Goal: Transaction & Acquisition: Book appointment/travel/reservation

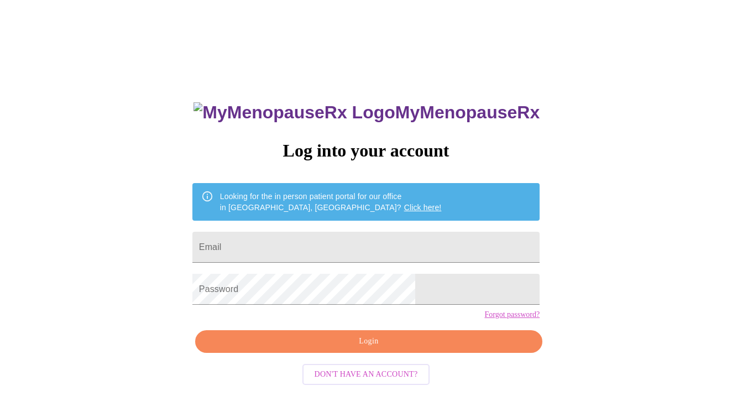
click at [321, 244] on input "Email" at bounding box center [365, 247] width 347 height 31
click at [324, 252] on input "Email" at bounding box center [365, 247] width 347 height 31
click at [166, 210] on div "MyMenopauseRx Log into your account Looking for the in person patient portal fo…" at bounding box center [366, 244] width 724 height 481
click at [406, 266] on div "MyMenopauseRx Log into your account Looking for the in person patient portal fo…" at bounding box center [366, 285] width 370 height 401
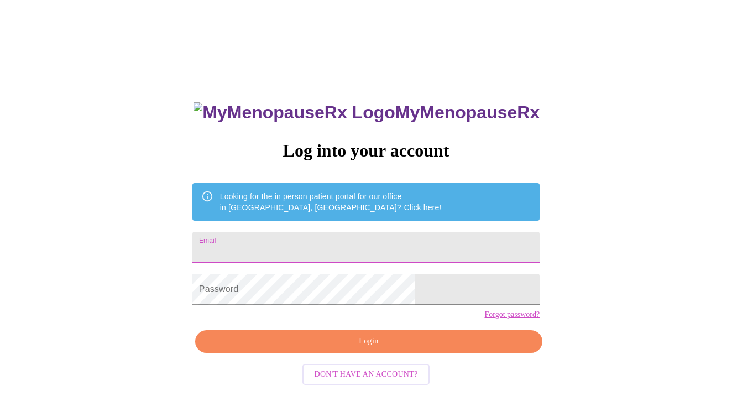
click at [463, 244] on input "Email" at bounding box center [365, 247] width 347 height 31
click at [467, 249] on input "Email" at bounding box center [365, 247] width 347 height 31
click at [212, 201] on div "MyMenopauseRx Log into your account Looking for the in person patient portal fo…" at bounding box center [366, 244] width 724 height 481
click at [387, 242] on input "Email" at bounding box center [365, 247] width 347 height 31
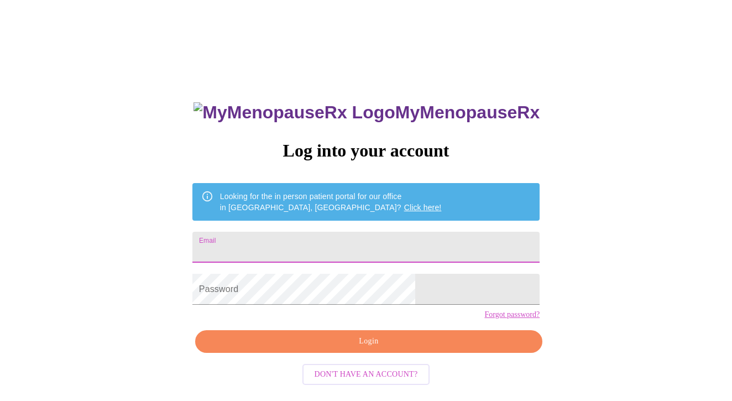
click at [465, 246] on input "Email" at bounding box center [365, 247] width 347 height 31
click at [415, 241] on input "Email" at bounding box center [365, 247] width 347 height 31
type input "[EMAIL_ADDRESS][DOMAIN_NAME]"
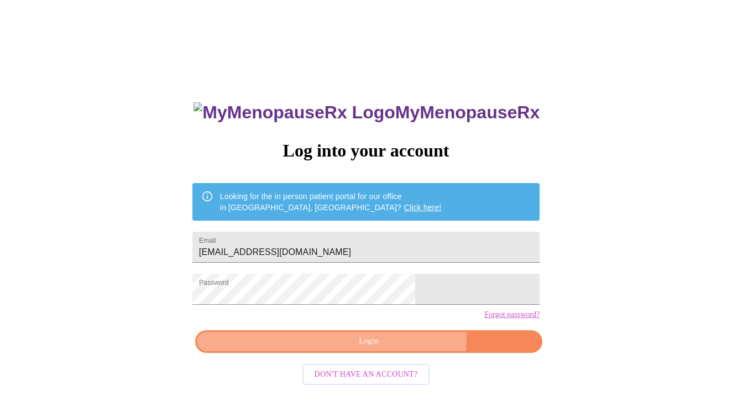
click at [393, 348] on span "Login" at bounding box center [369, 342] width 322 height 14
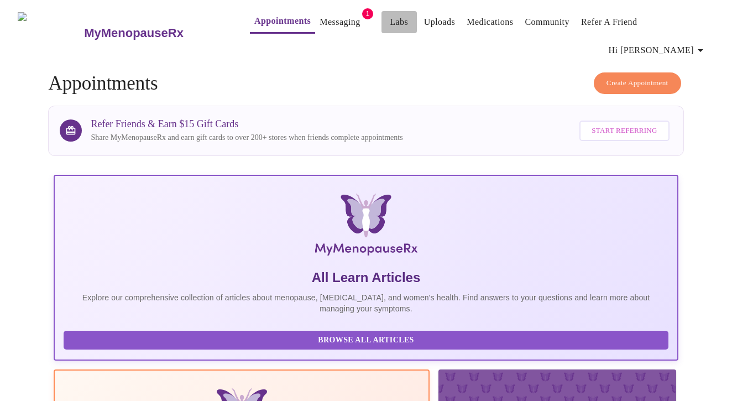
click at [390, 23] on link "Labs" at bounding box center [399, 21] width 18 height 15
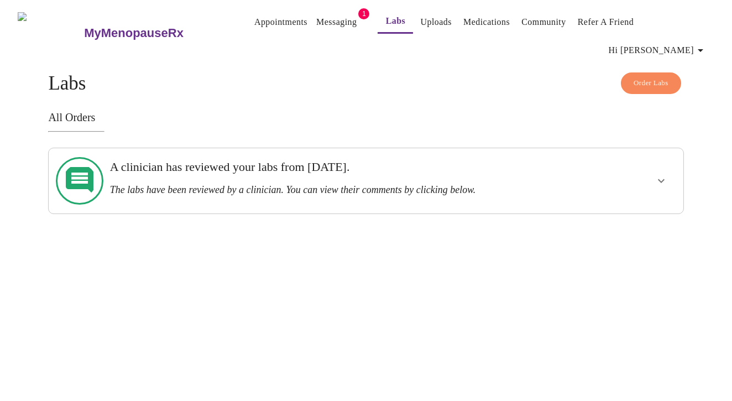
click at [658, 174] on icon "show more" at bounding box center [661, 180] width 13 height 13
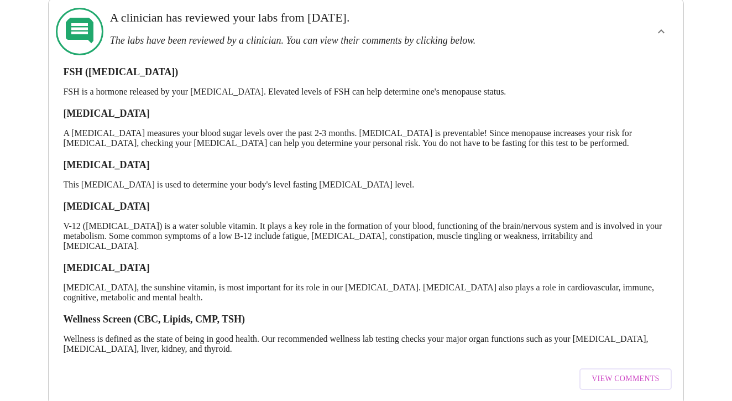
scroll to position [147, 0]
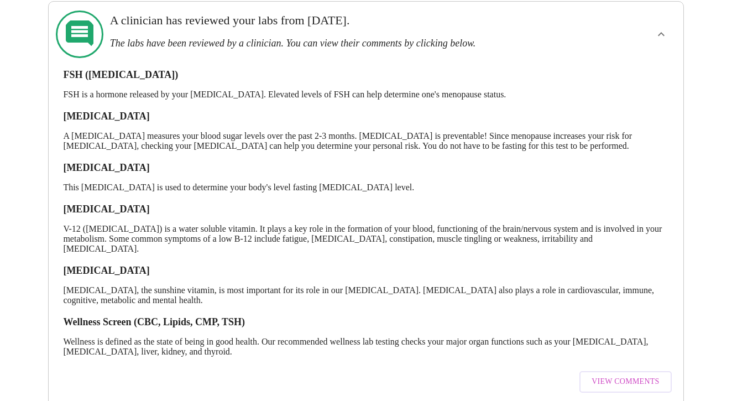
click at [616, 375] on span "View Comments" at bounding box center [625, 382] width 67 height 14
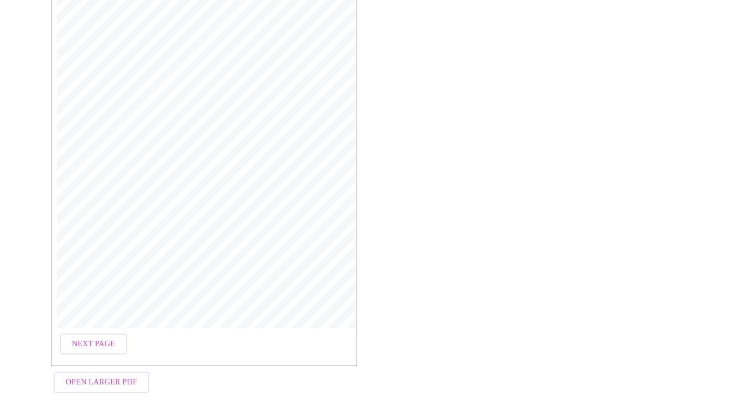
scroll to position [183, 0]
click at [93, 338] on span "Next Page" at bounding box center [93, 345] width 43 height 14
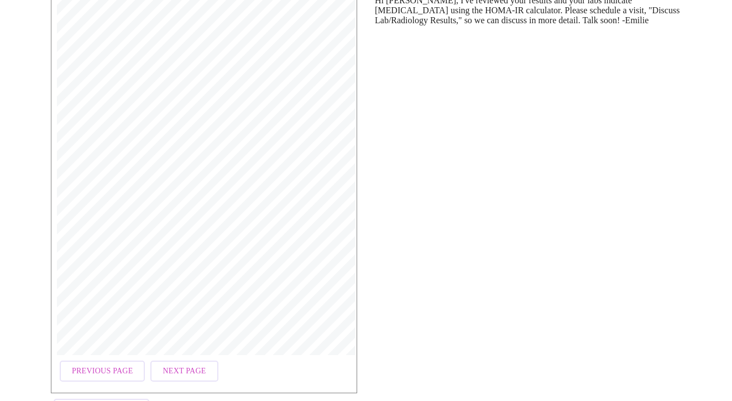
scroll to position [164, 0]
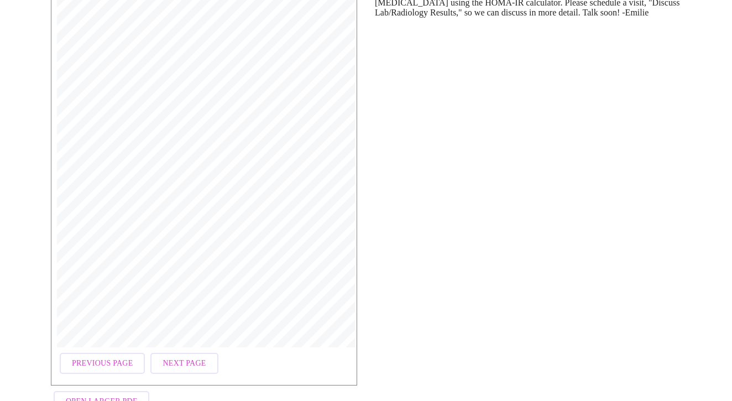
click at [189, 357] on span "Next Page" at bounding box center [184, 364] width 43 height 14
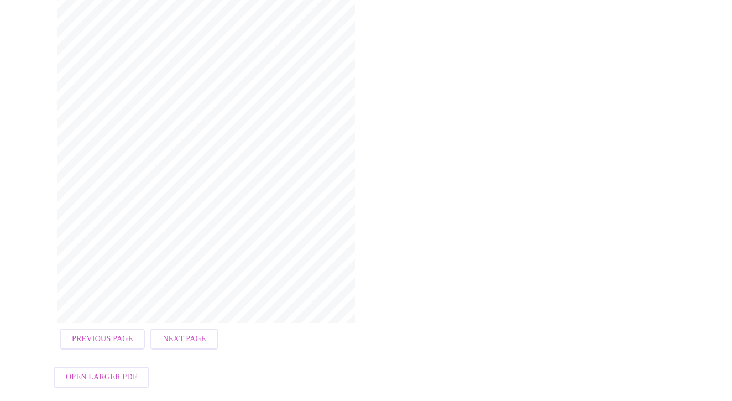
scroll to position [183, 0]
click at [112, 338] on span "Previous Page" at bounding box center [102, 345] width 61 height 14
click at [93, 338] on span "Previous Page" at bounding box center [102, 345] width 61 height 14
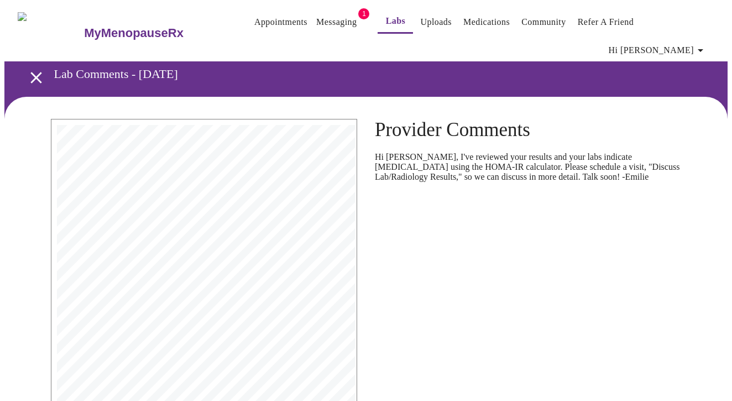
scroll to position [0, 0]
click at [257, 22] on link "Appointments" at bounding box center [280, 21] width 53 height 15
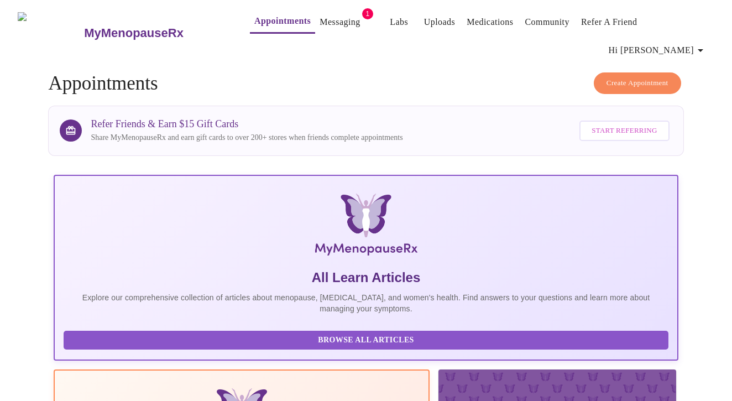
click at [320, 24] on link "Messaging" at bounding box center [340, 21] width 40 height 15
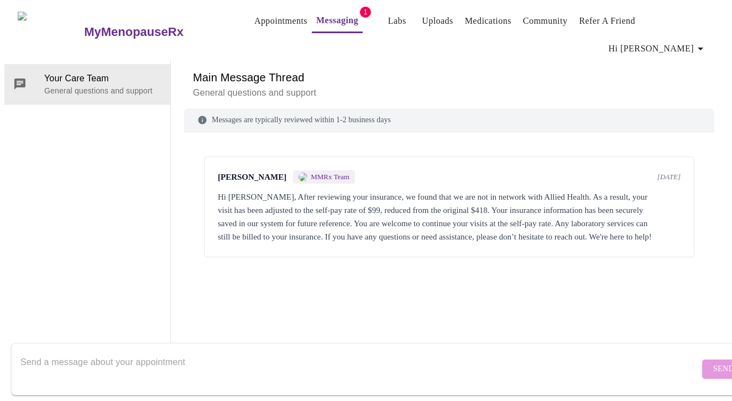
click at [254, 23] on link "Appointments" at bounding box center [280, 20] width 53 height 15
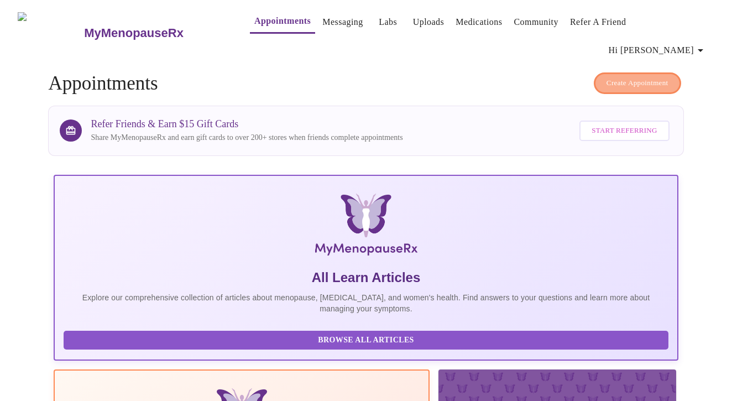
click at [618, 77] on span "Create Appointment" at bounding box center [638, 83] width 62 height 13
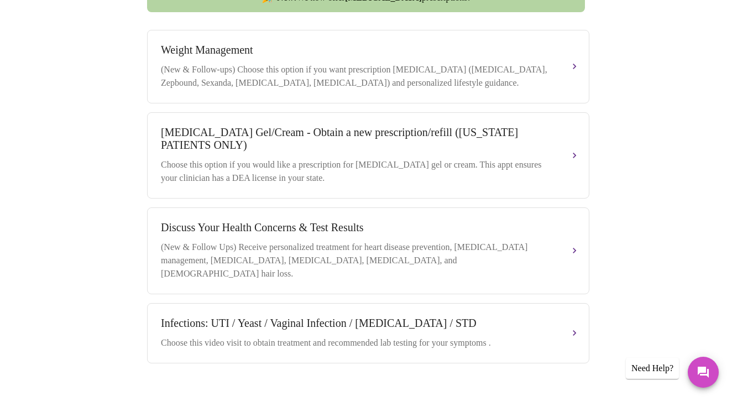
scroll to position [468, 0]
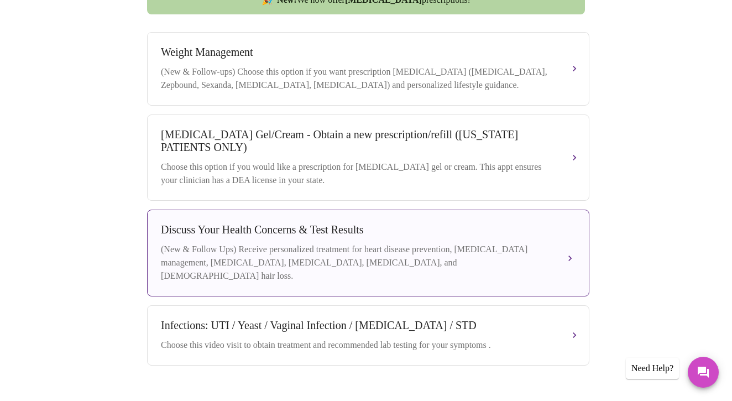
click at [560, 232] on div "Discuss Your Health Concerns & Test Results (New & Follow Ups) Receive personal…" at bounding box center [368, 252] width 415 height 59
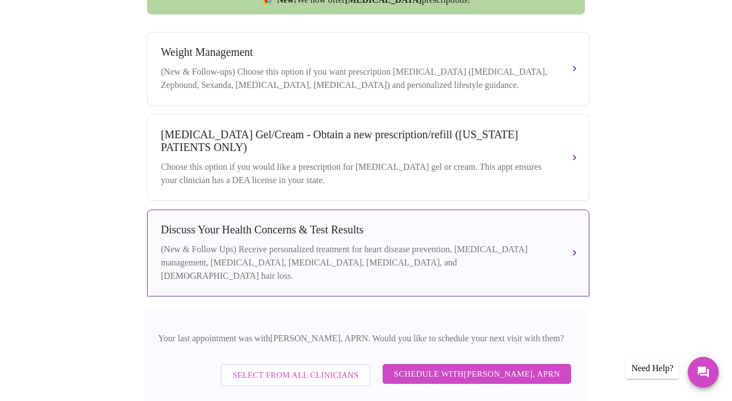
click at [493, 367] on span "Schedule with [PERSON_NAME], APRN" at bounding box center [477, 374] width 166 height 14
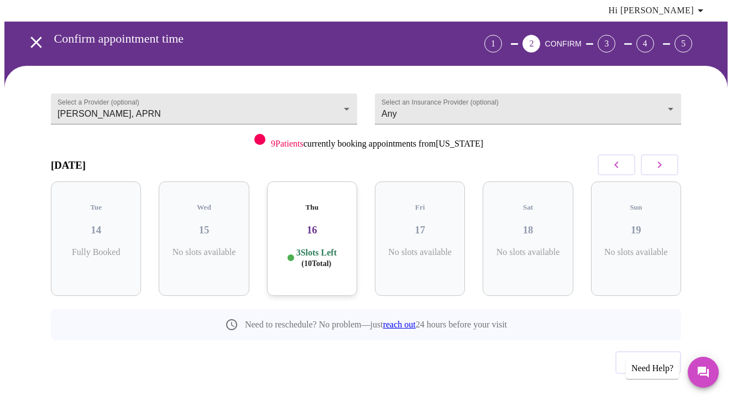
scroll to position [34, 0]
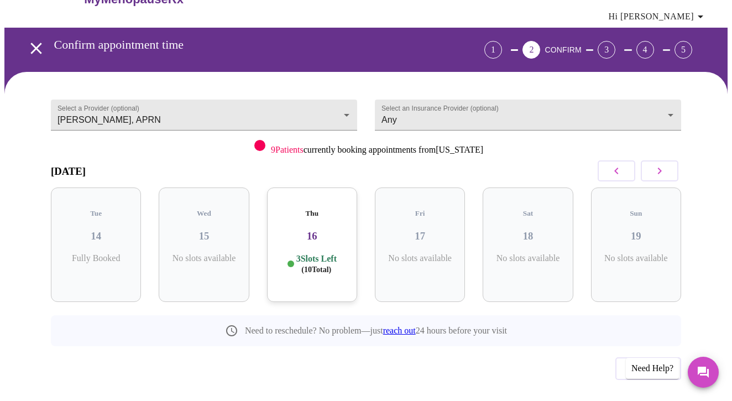
click at [299, 346] on div "Previous" at bounding box center [366, 365] width 631 height 39
click at [323, 253] on p "3 Slots Left ( 10 Total)" at bounding box center [316, 264] width 40 height 22
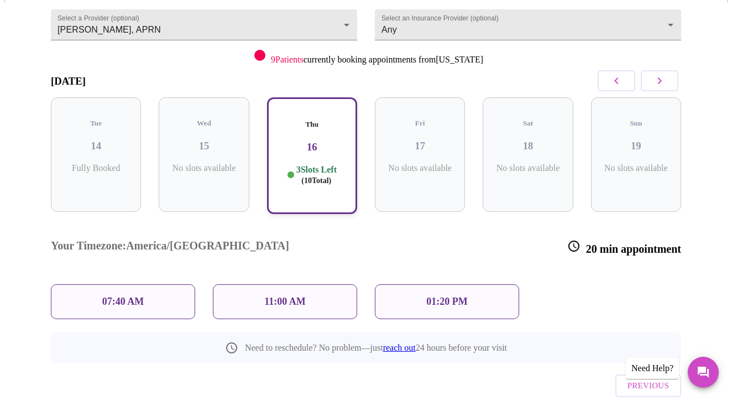
scroll to position [123, 0]
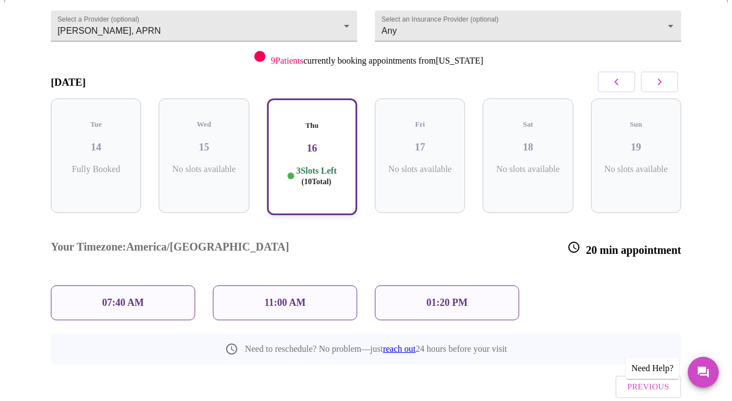
click at [316, 285] on div "11:00 AM" at bounding box center [285, 302] width 144 height 35
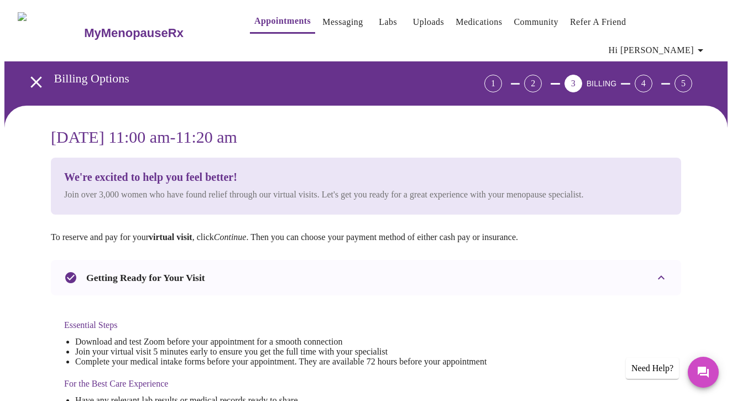
scroll to position [0, 0]
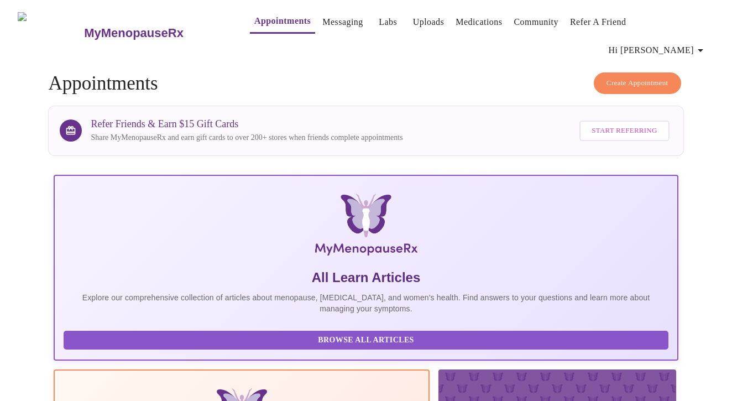
click at [607, 77] on span "Create Appointment" at bounding box center [638, 83] width 62 height 13
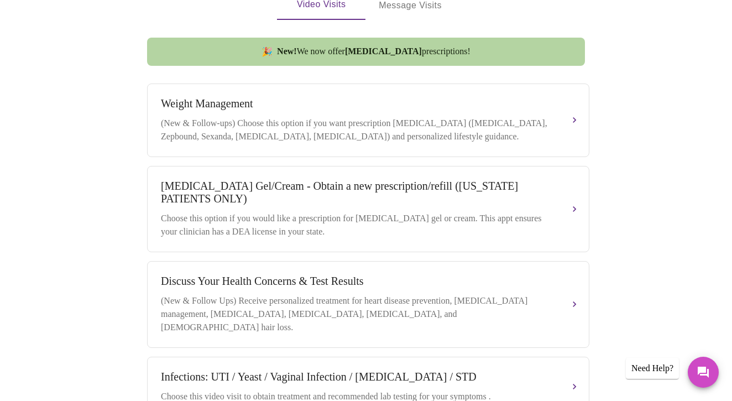
scroll to position [423, 0]
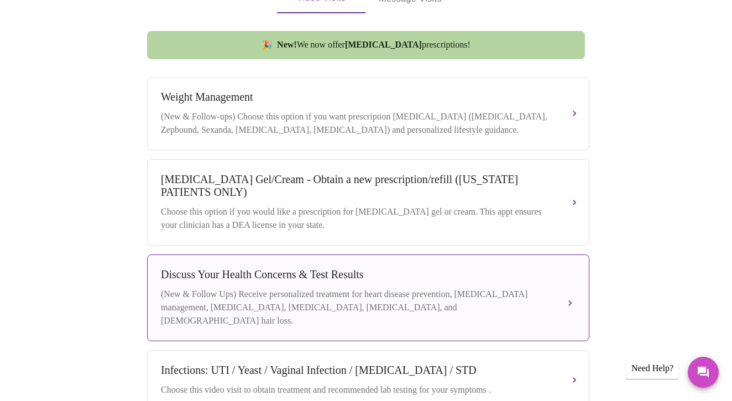
click at [489, 288] on div "(New & Follow Ups) Receive personalized treatment for heart disease prevention,…" at bounding box center [357, 308] width 393 height 40
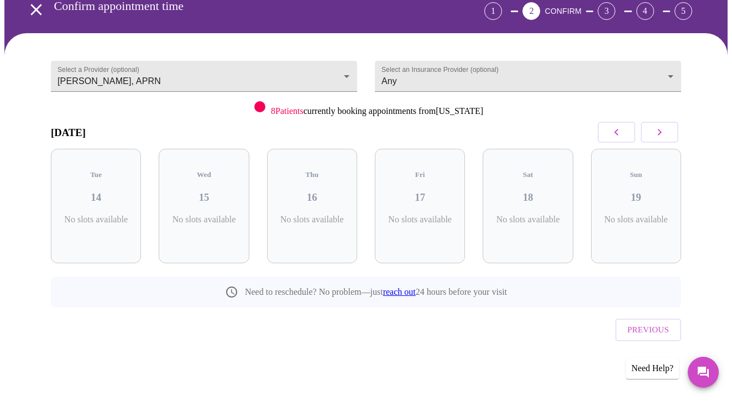
scroll to position [34, 0]
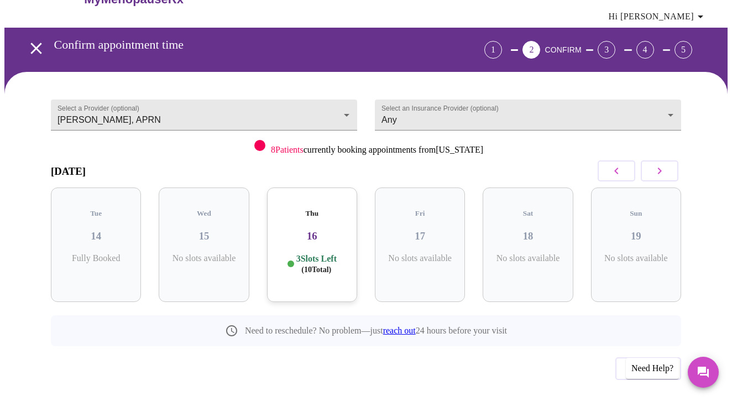
click at [309, 230] on h3 "16" at bounding box center [312, 236] width 72 height 12
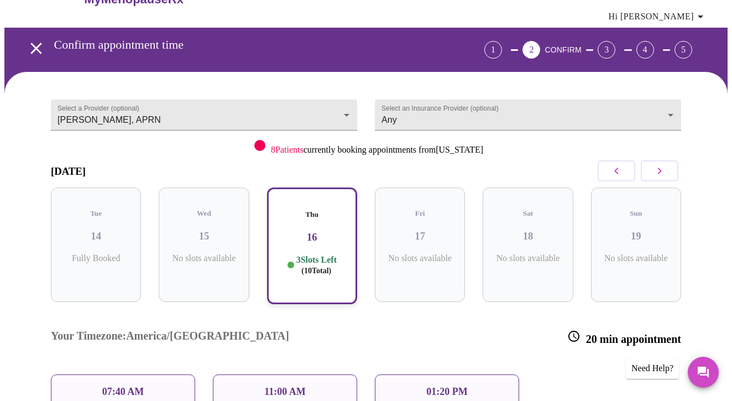
click at [313, 374] on div "11:00 AM" at bounding box center [285, 391] width 144 height 35
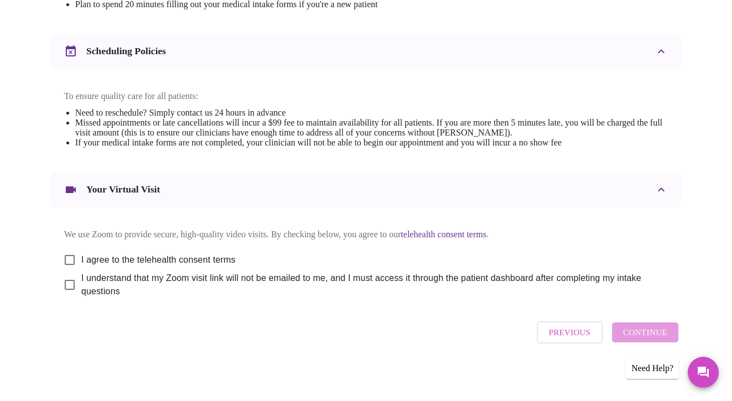
scroll to position [404, 0]
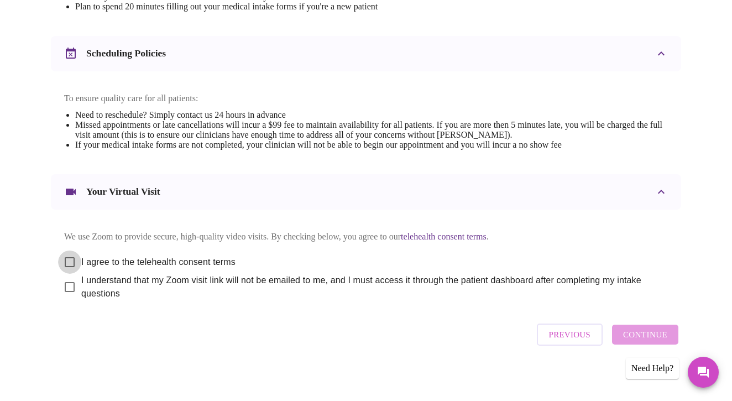
click at [65, 254] on input "I agree to the telehealth consent terms" at bounding box center [69, 262] width 23 height 23
checkbox input "true"
click at [63, 280] on input "I understand that my Zoom visit link will not be emailed to me, and I must acce…" at bounding box center [69, 286] width 23 height 23
checkbox input "true"
click at [648, 336] on span "Continue" at bounding box center [645, 334] width 44 height 14
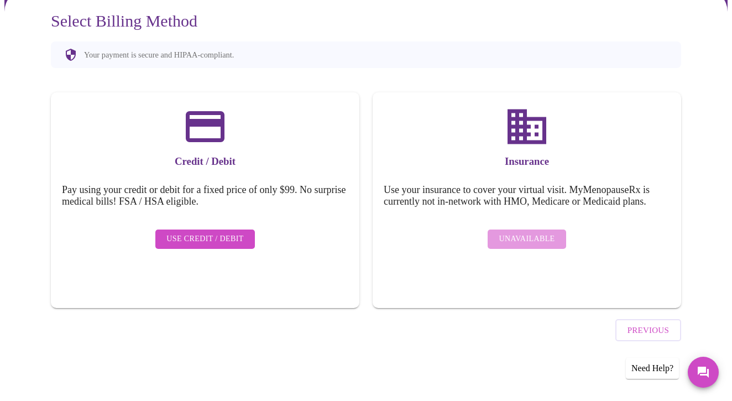
scroll to position [70, 0]
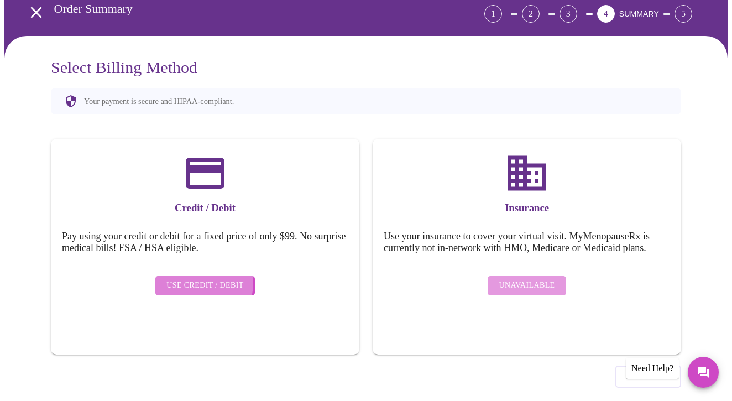
click at [188, 279] on span "Use Credit / Debit" at bounding box center [204, 286] width 77 height 14
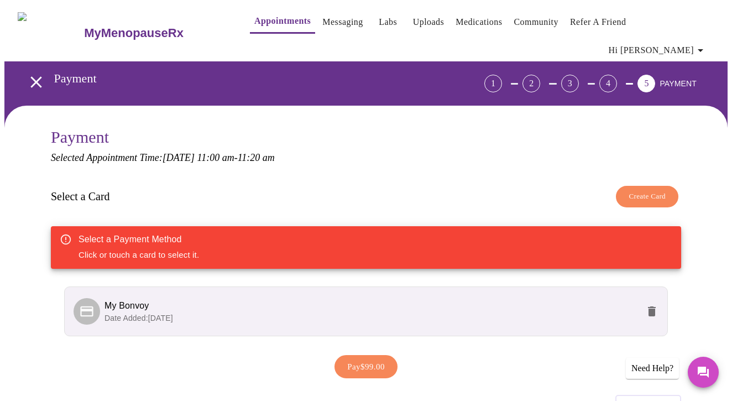
click at [579, 299] on span "My Bonvoy" at bounding box center [372, 305] width 534 height 13
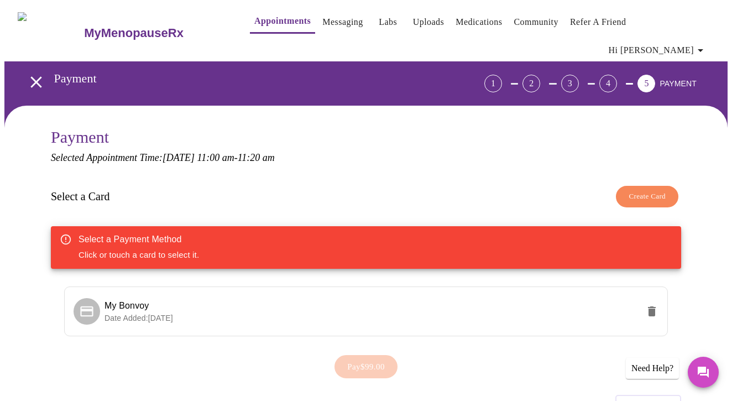
click at [108, 234] on div "Select a Payment Method Click or touch a card to select it." at bounding box center [139, 248] width 121 height 36
click at [113, 301] on span "My Bonvoy" at bounding box center [127, 305] width 45 height 9
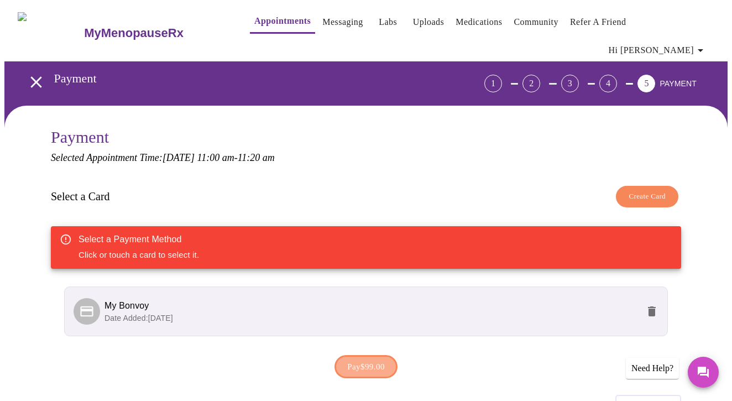
click at [355, 360] on span "Pay $99.00" at bounding box center [366, 367] width 38 height 14
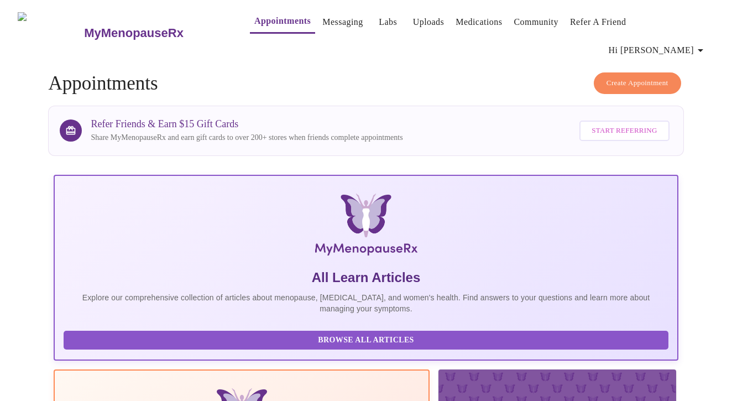
click at [379, 17] on link "Labs" at bounding box center [388, 21] width 18 height 15
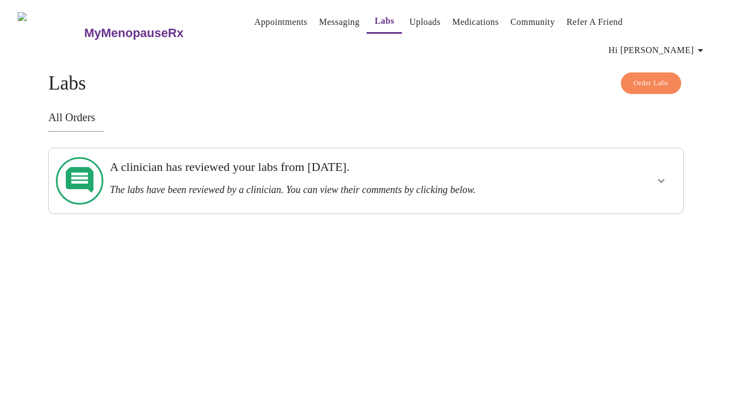
click at [383, 160] on h3 "A clinician has reviewed your labs from [DATE]." at bounding box center [335, 167] width 451 height 14
click at [668, 168] on button "show more" at bounding box center [661, 181] width 27 height 27
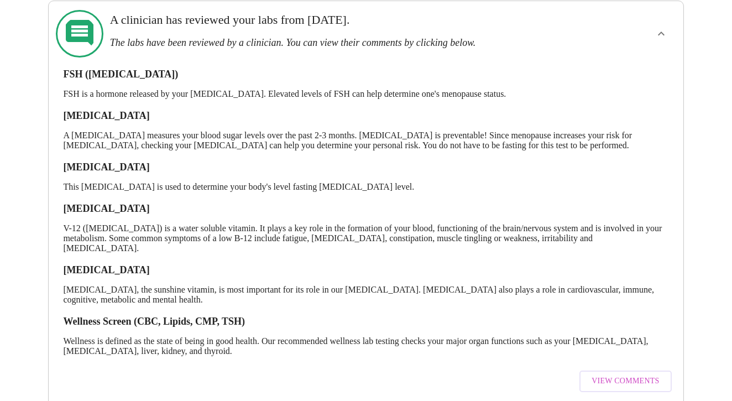
scroll to position [147, 0]
click at [640, 375] on span "View Comments" at bounding box center [625, 382] width 67 height 14
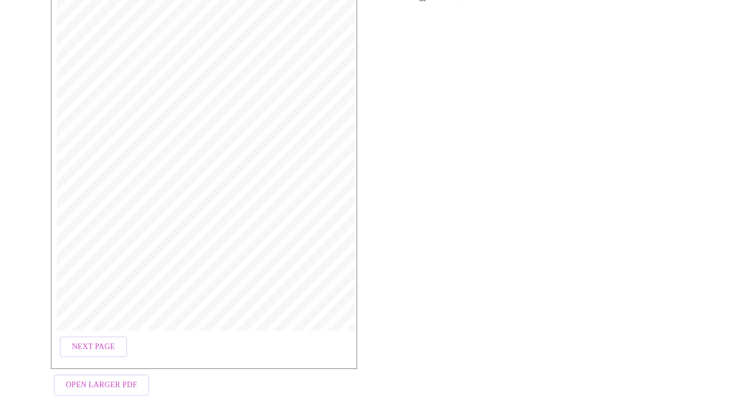
scroll to position [184, 0]
click at [110, 334] on button "Next Page" at bounding box center [93, 345] width 67 height 22
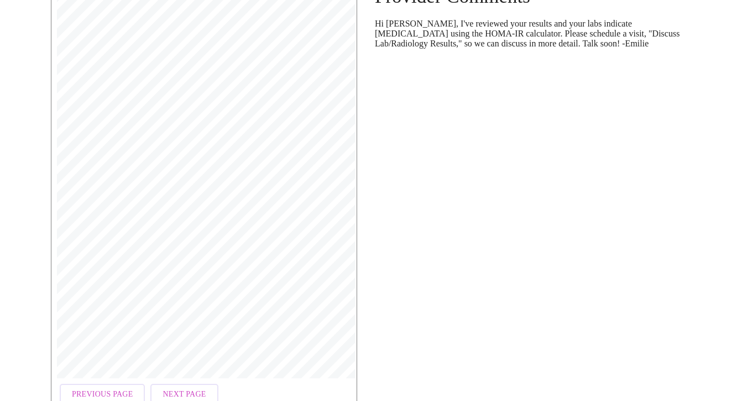
scroll to position [139, 0]
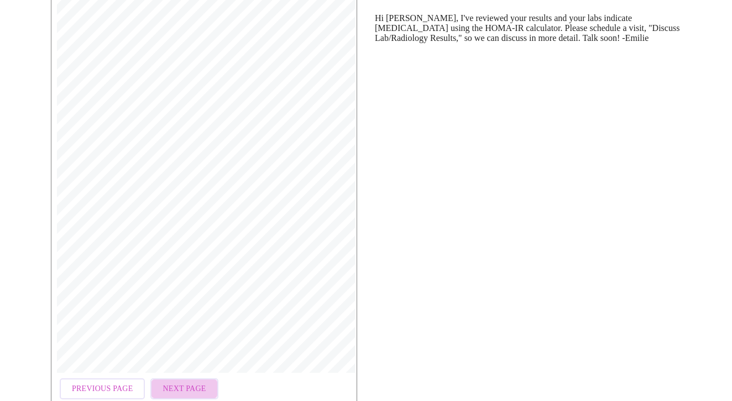
click at [175, 382] on span "Next Page" at bounding box center [184, 389] width 43 height 14
